Goal: Submit feedback/report problem: Submit feedback/report problem

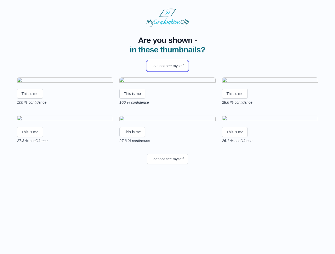
click at [167, 66] on button "I cannot see myself" at bounding box center [167, 66] width 41 height 10
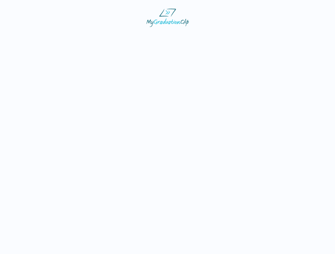
click at [30, 36] on html at bounding box center [167, 18] width 335 height 36
click at [133, 36] on html at bounding box center [167, 18] width 335 height 36
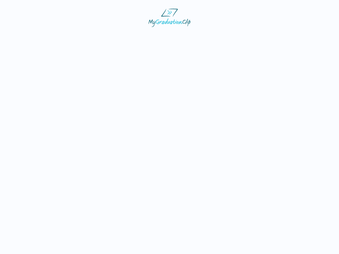
click at [236, 36] on html at bounding box center [169, 18] width 339 height 36
click at [30, 36] on html at bounding box center [169, 18] width 339 height 36
click at [133, 36] on html at bounding box center [169, 18] width 339 height 36
click at [236, 36] on html at bounding box center [169, 18] width 339 height 36
click at [167, 36] on html at bounding box center [169, 18] width 339 height 36
